Goal: Information Seeking & Learning: Understand process/instructions

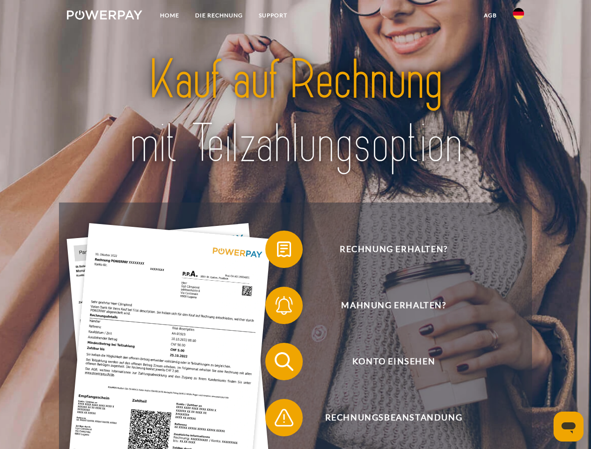
click at [104, 16] on img at bounding box center [104, 14] width 75 height 9
click at [519, 16] on img at bounding box center [518, 13] width 11 height 11
click at [490, 15] on link "agb" at bounding box center [490, 15] width 29 height 17
click at [277, 251] on span at bounding box center [270, 249] width 47 height 47
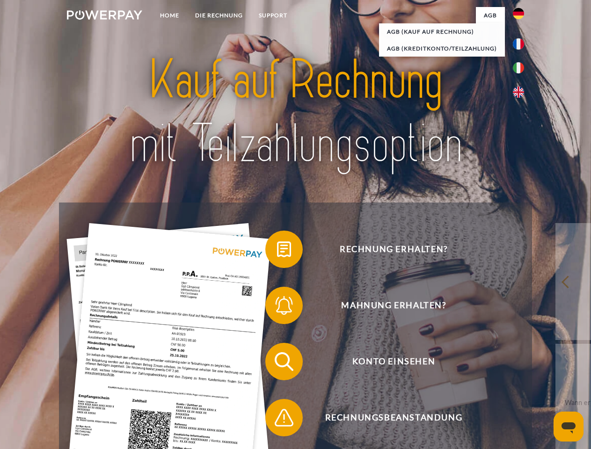
click at [277, 308] on div "Rechnung erhalten? Mahnung erhalten? Konto einsehen" at bounding box center [295, 390] width 473 height 375
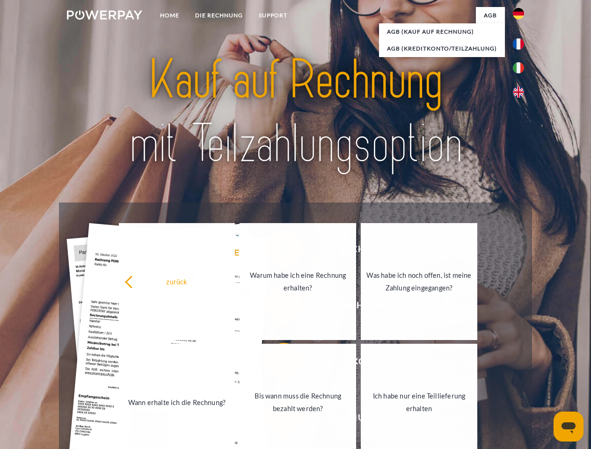
click at [277, 364] on link "Bis wann muss die Rechnung bezahlt werden?" at bounding box center [298, 402] width 117 height 117
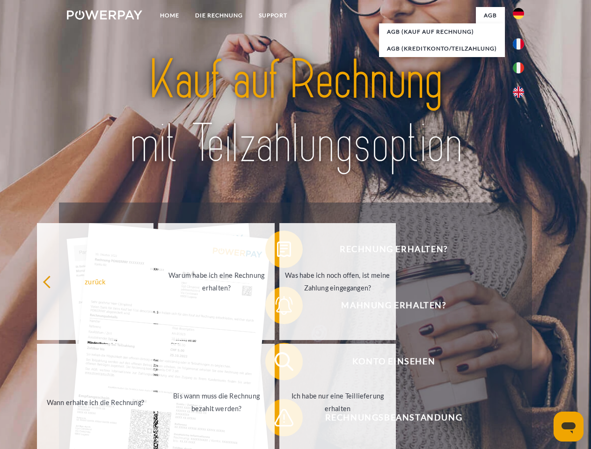
click at [277, 420] on span at bounding box center [270, 418] width 47 height 47
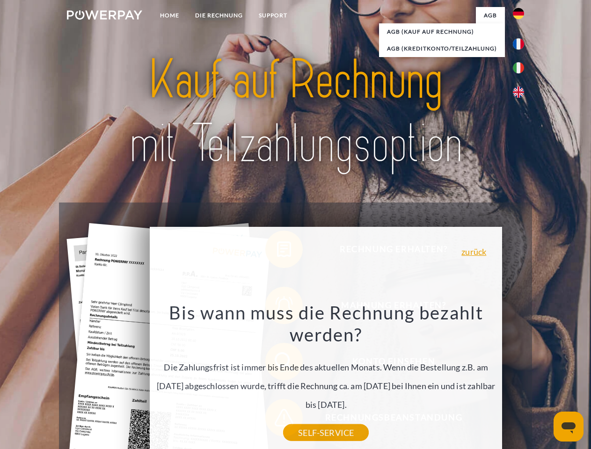
click at [569, 427] on icon "Messaging-Fenster öffnen" at bounding box center [569, 428] width 14 height 11
